Goal: Information Seeking & Learning: Learn about a topic

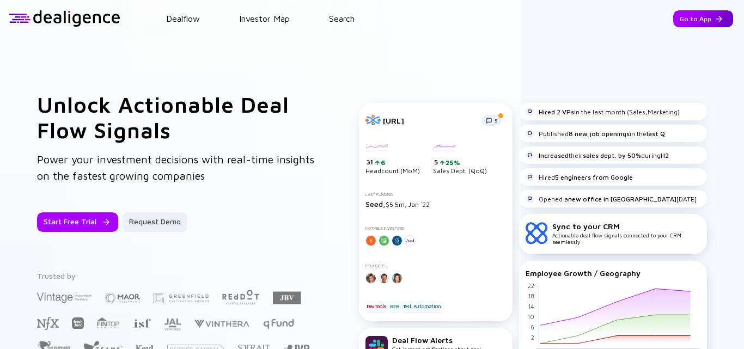
click at [689, 17] on div "Go to App" at bounding box center [703, 18] width 60 height 17
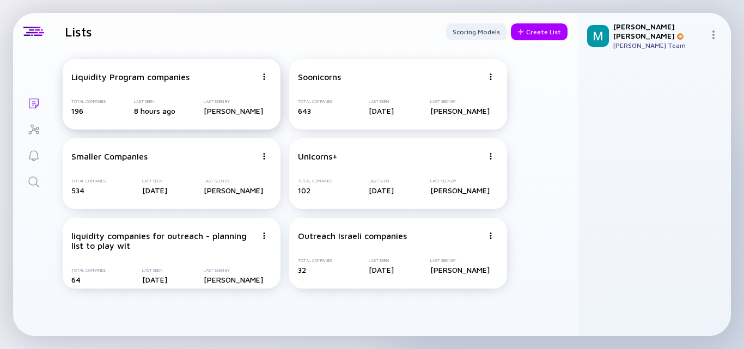
click at [199, 81] on div "Liquidity Program companies" at bounding box center [163, 77] width 185 height 10
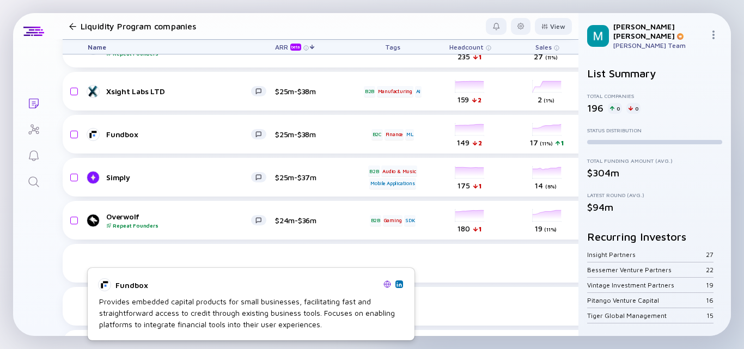
scroll to position [490, 0]
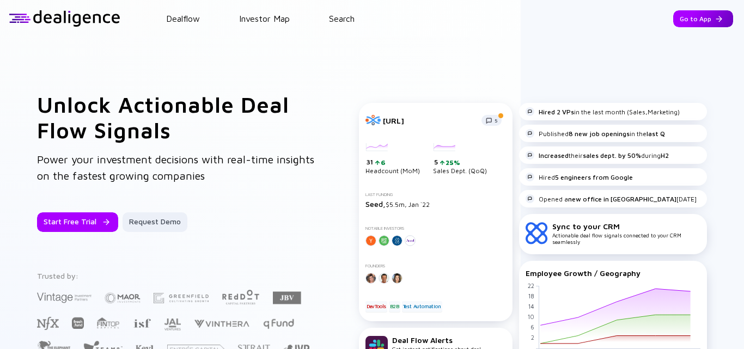
click at [689, 20] on div "Go to App" at bounding box center [703, 18] width 60 height 17
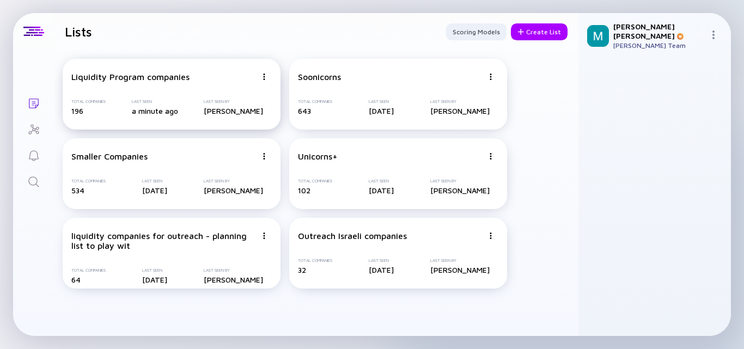
click at [212, 81] on div "Liquidity Program companies" at bounding box center [163, 77] width 185 height 10
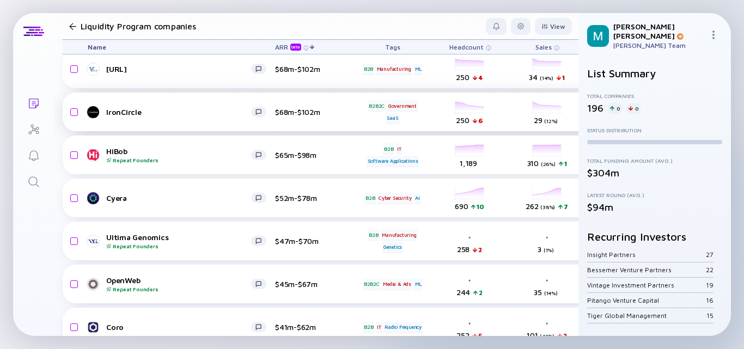
scroll to position [128, 0]
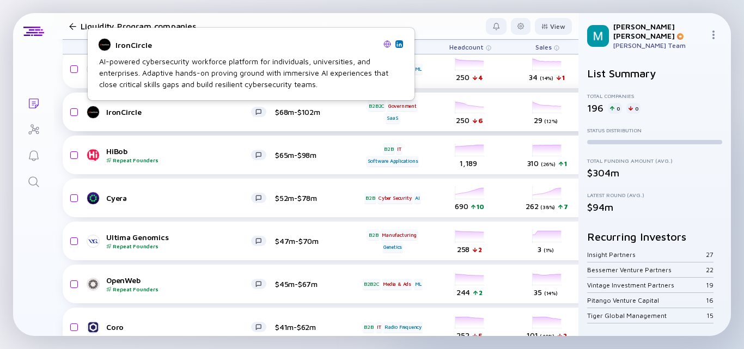
click at [138, 109] on div "IronCircle" at bounding box center [178, 111] width 145 height 9
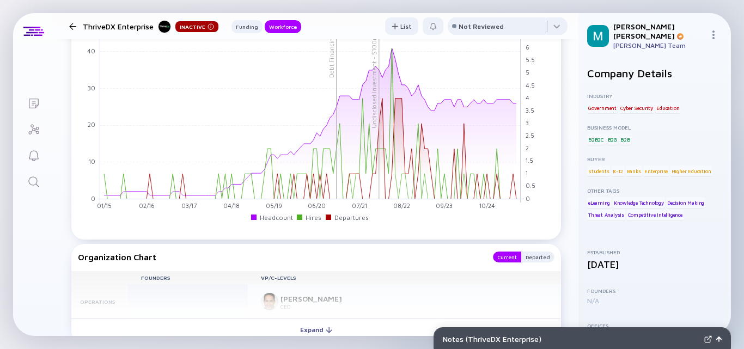
scroll to position [926, 0]
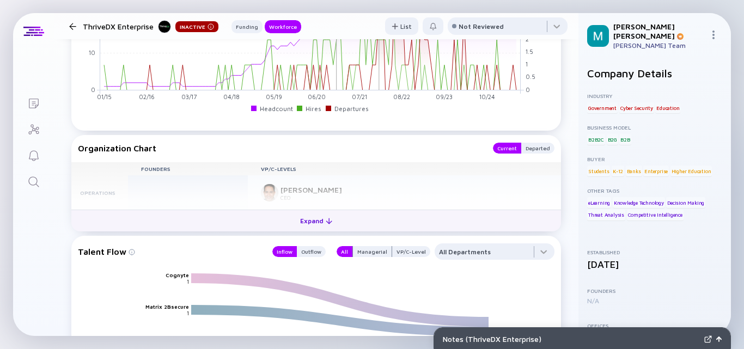
click at [309, 219] on div "Expand" at bounding box center [316, 220] width 45 height 17
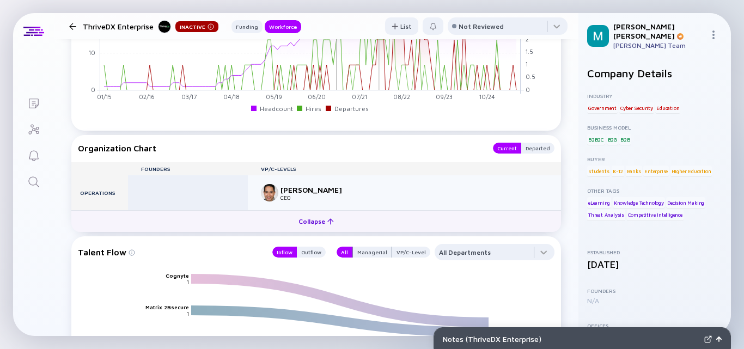
click at [307, 221] on div "Collapse" at bounding box center [316, 221] width 48 height 17
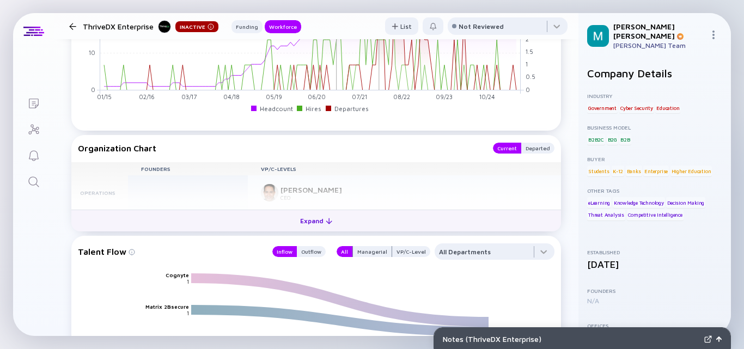
click at [307, 221] on div "Expand" at bounding box center [316, 220] width 45 height 17
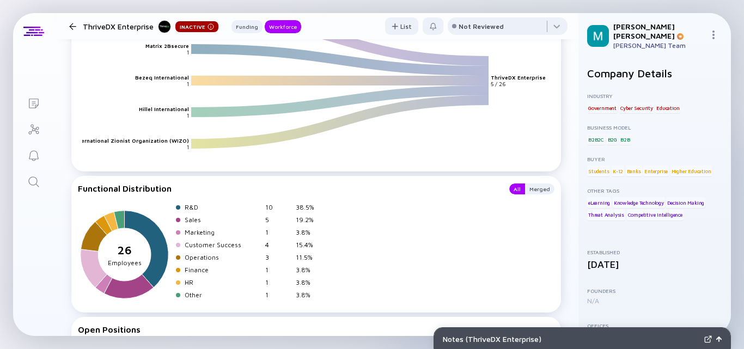
scroll to position [915, 0]
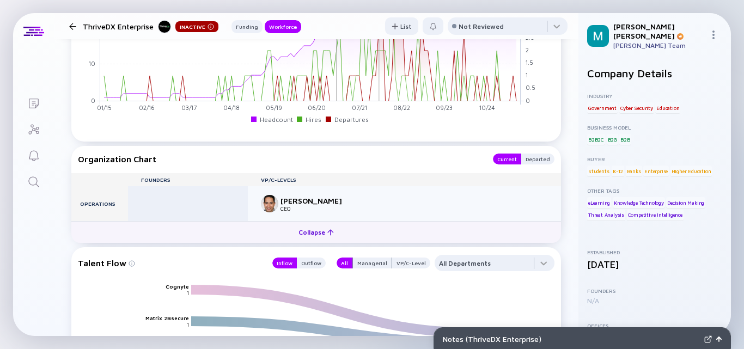
click at [312, 235] on div "Collapse" at bounding box center [316, 232] width 48 height 17
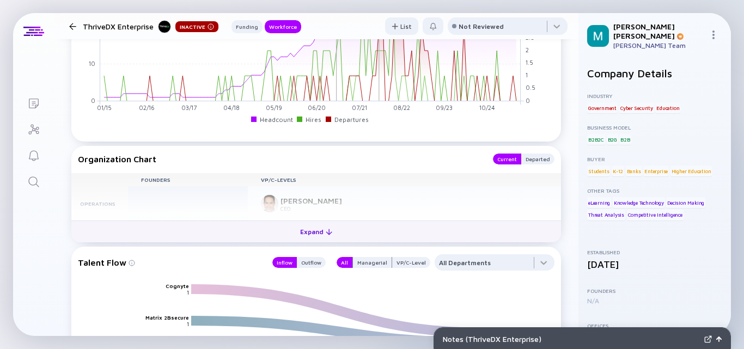
click at [302, 231] on div "Expand" at bounding box center [316, 231] width 45 height 17
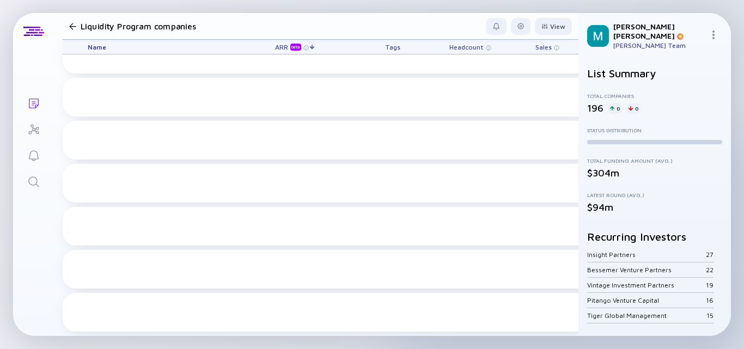
scroll to position [455, 0]
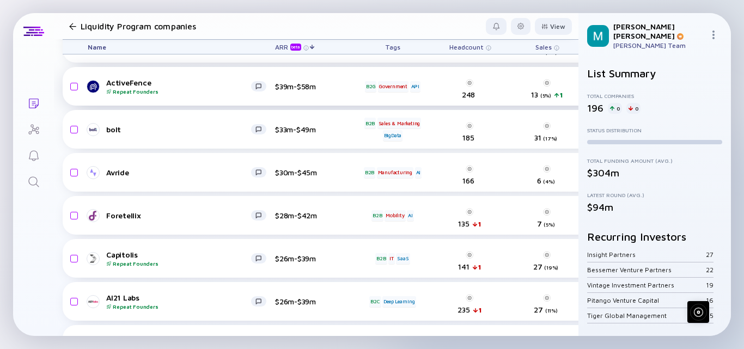
click at [125, 83] on div "ActiveFence Repeat Founders" at bounding box center [178, 86] width 145 height 17
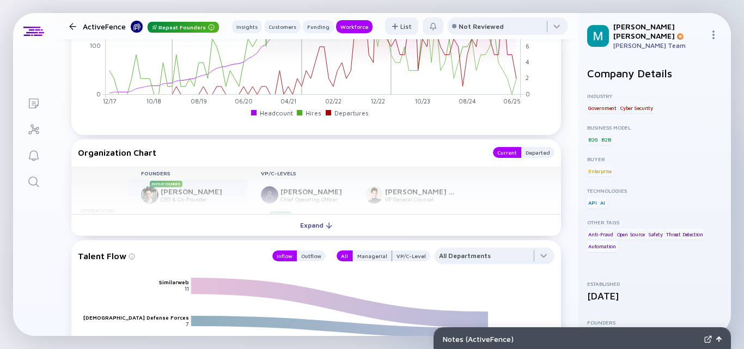
scroll to position [1525, 0]
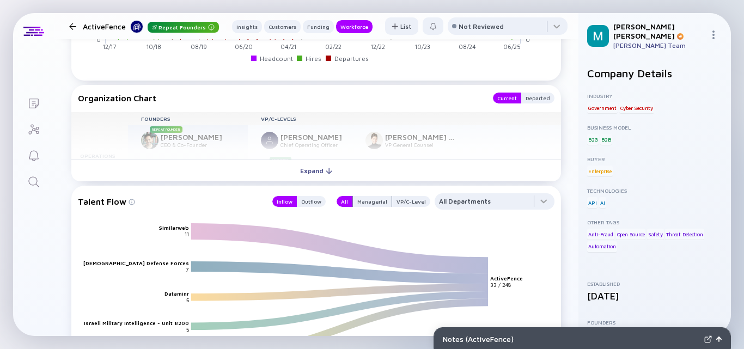
click at [316, 173] on div "Expand" at bounding box center [316, 170] width 45 height 17
